Goal: Transaction & Acquisition: Purchase product/service

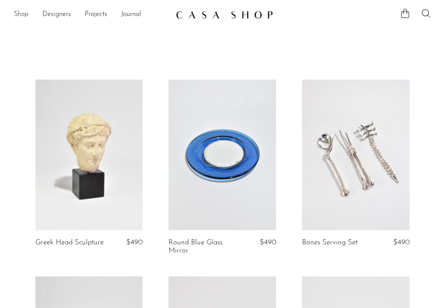
click at [25, 13] on link "Shop" at bounding box center [21, 14] width 15 height 11
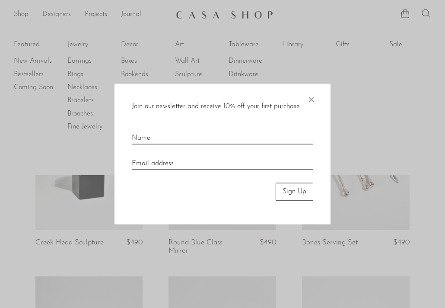
click at [243, 74] on div at bounding box center [222, 154] width 445 height 308
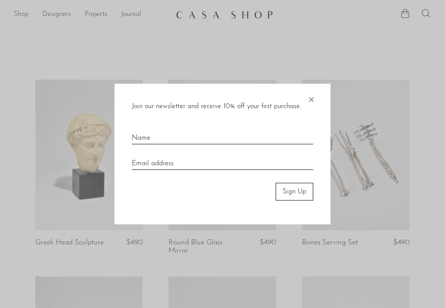
click at [314, 99] on span "×" at bounding box center [311, 98] width 9 height 28
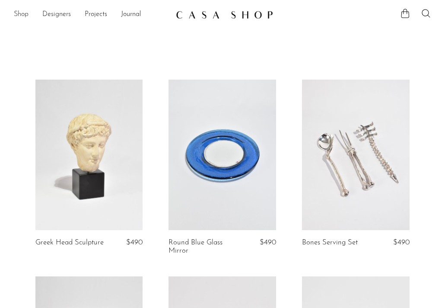
click at [24, 13] on link "Shop" at bounding box center [21, 14] width 15 height 11
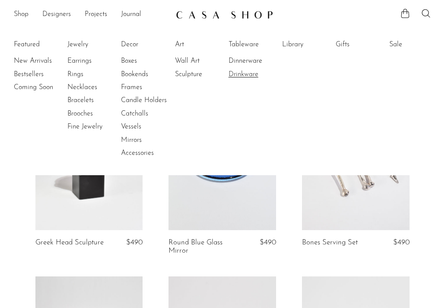
click at [241, 74] on link "Drinkware" at bounding box center [261, 75] width 65 height 10
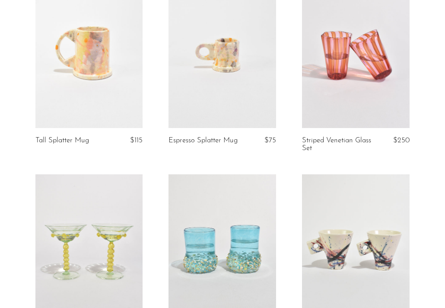
scroll to position [271, 0]
